Goal: Task Accomplishment & Management: Complete application form

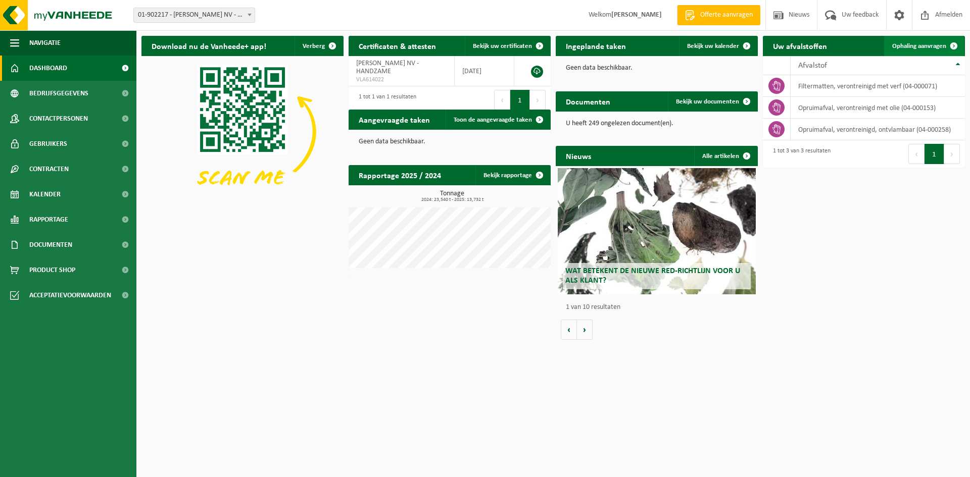
click at [916, 47] on span "Ophaling aanvragen" at bounding box center [919, 46] width 54 height 7
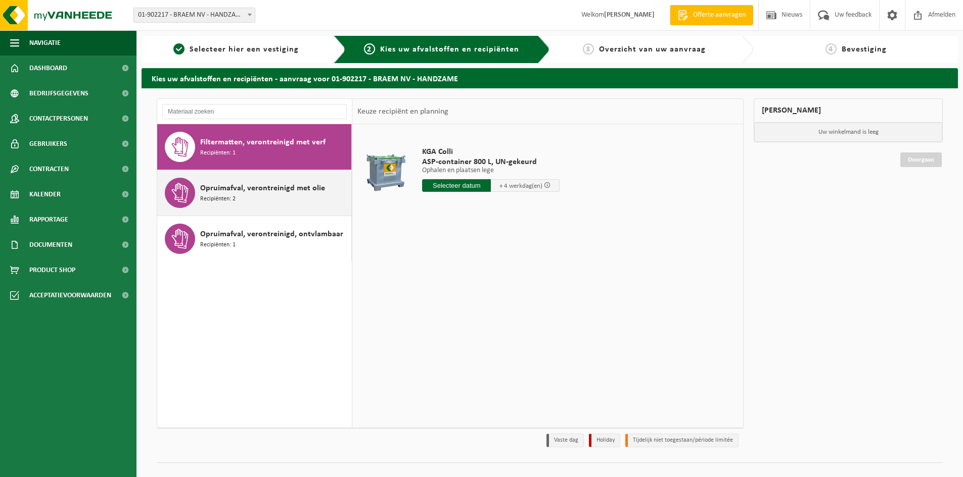
click at [243, 189] on span "Opruimafval, verontreinigd met olie" at bounding box center [262, 188] width 125 height 12
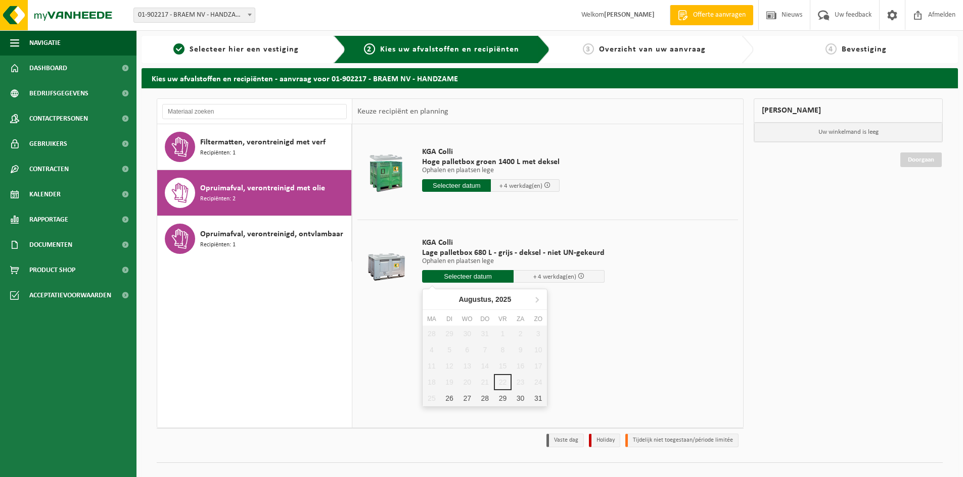
click at [488, 276] on input "text" at bounding box center [467, 276] width 91 height 13
click at [450, 397] on div "26" at bounding box center [449, 399] width 18 height 16
type input "Van [DATE]"
type input "[DATE]"
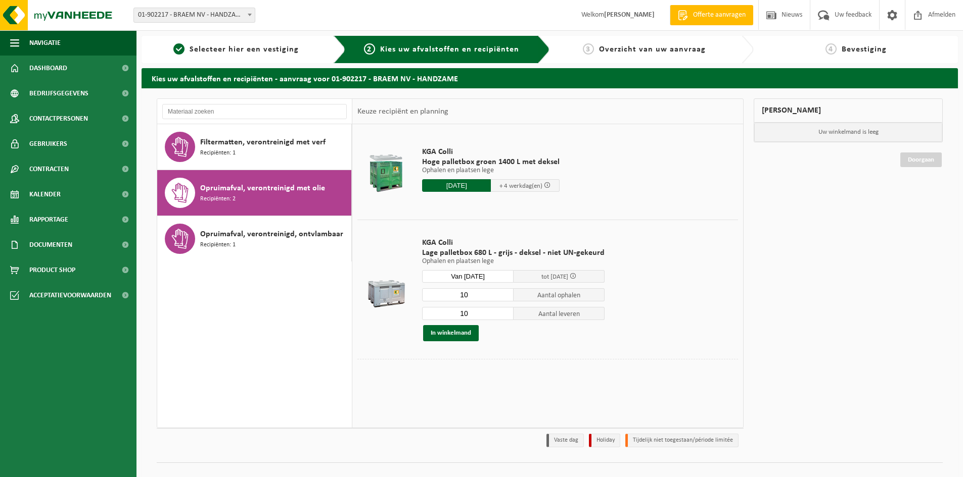
drag, startPoint x: 447, startPoint y: 299, endPoint x: 432, endPoint y: 298, distance: 14.7
click at [432, 298] on input "10" at bounding box center [467, 294] width 91 height 13
type input "8"
drag, startPoint x: 474, startPoint y: 312, endPoint x: 444, endPoint y: 313, distance: 30.3
click at [444, 313] on input "10" at bounding box center [467, 313] width 91 height 13
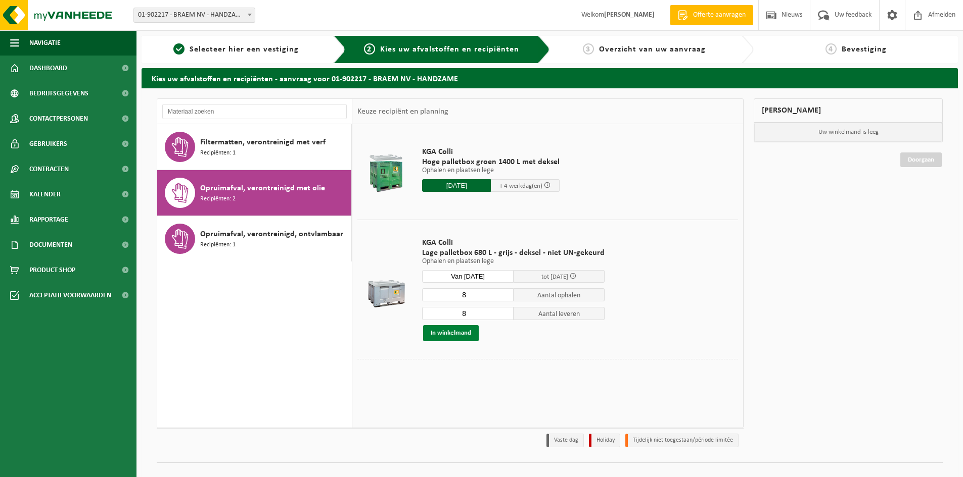
type input "8"
click at [456, 334] on button "In winkelmand" at bounding box center [451, 333] width 56 height 16
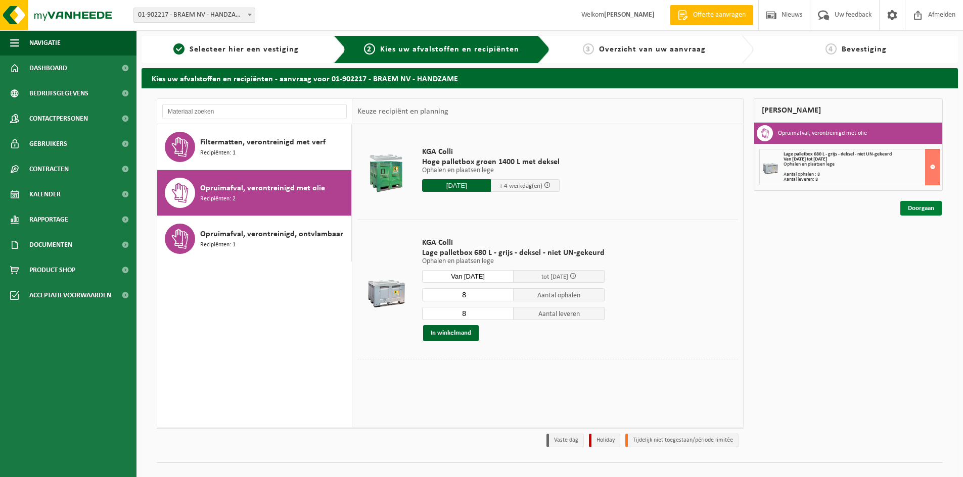
click at [915, 211] on link "Doorgaan" at bounding box center [920, 208] width 41 height 15
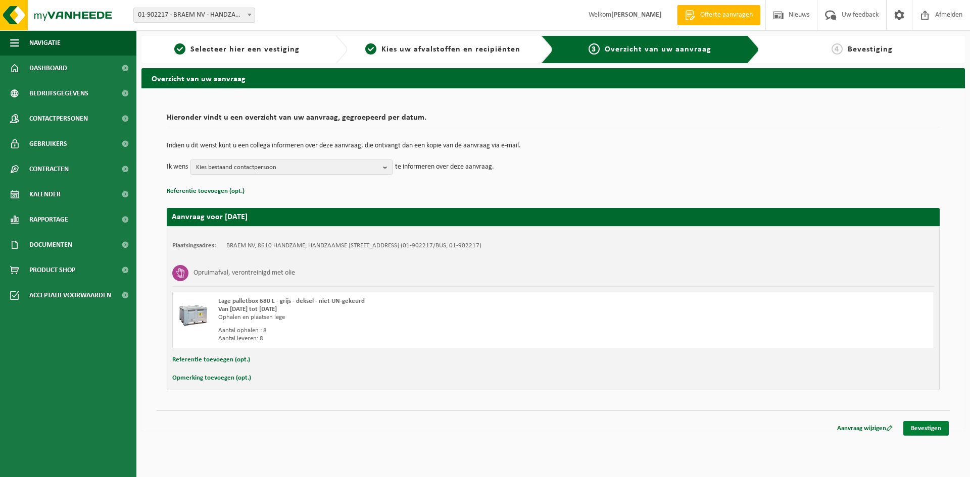
click at [934, 427] on link "Bevestigen" at bounding box center [925, 428] width 45 height 15
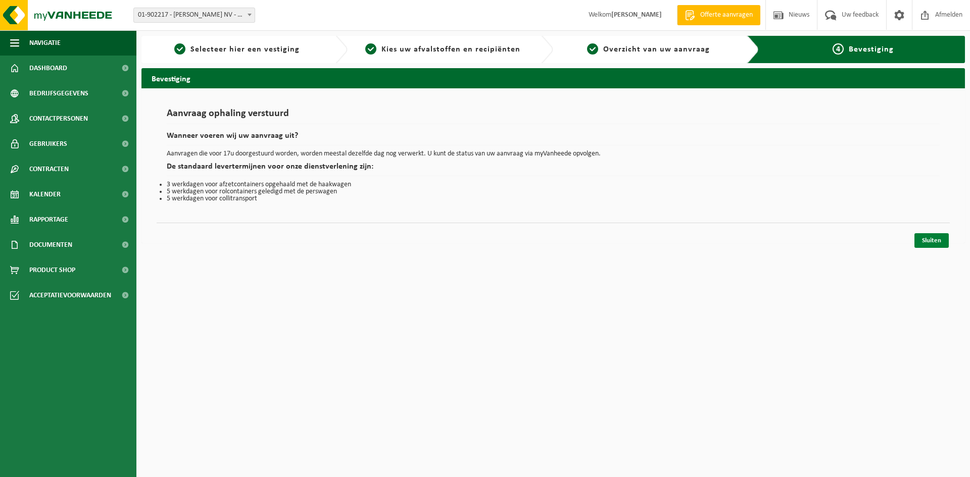
click at [930, 237] on link "Sluiten" at bounding box center [932, 240] width 34 height 15
